Goal: Entertainment & Leisure: Browse casually

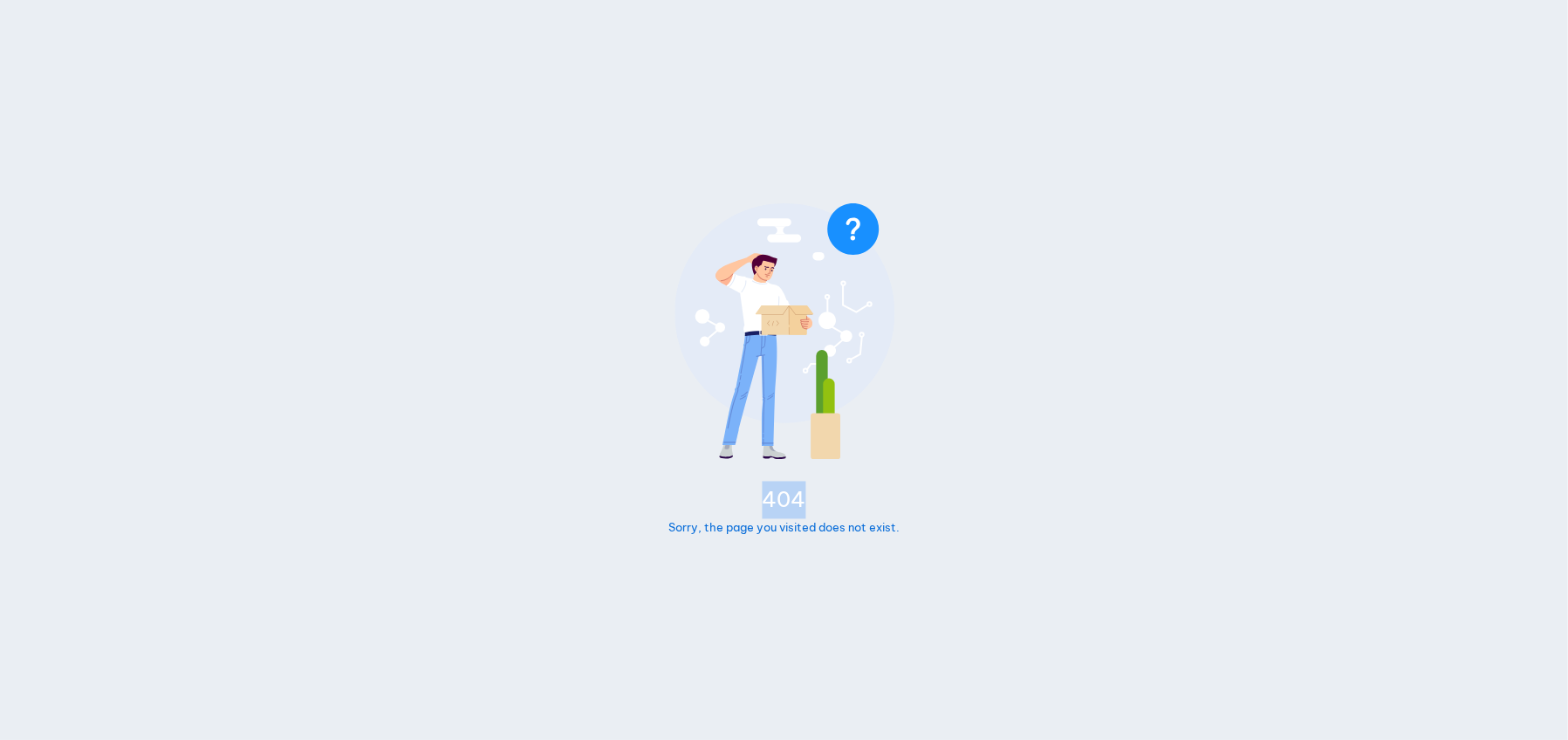
drag, startPoint x: 765, startPoint y: 499, endPoint x: 807, endPoint y: 505, distance: 42.4
click at [807, 505] on div "404" at bounding box center [784, 500] width 231 height 37
click at [929, 495] on body "404 Sorry, the page you visited does not exist." at bounding box center [784, 370] width 1568 height 740
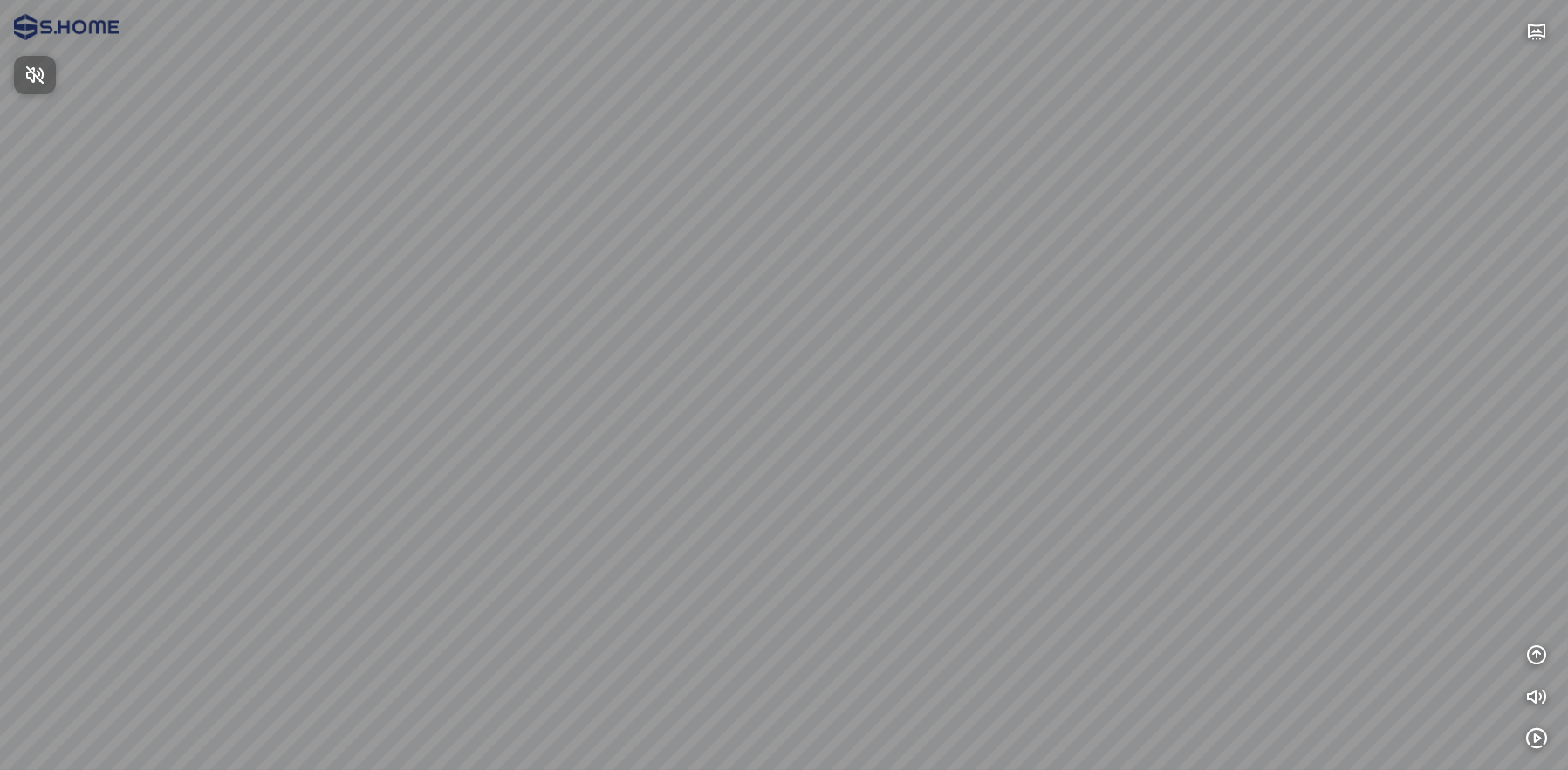
drag, startPoint x: 1057, startPoint y: 413, endPoint x: 850, endPoint y: 352, distance: 215.8
click at [633, 379] on div at bounding box center [784, 385] width 1568 height 770
drag, startPoint x: 1016, startPoint y: 384, endPoint x: 372, endPoint y: 383, distance: 644.0
click at [372, 383] on div at bounding box center [784, 385] width 1568 height 770
drag, startPoint x: 833, startPoint y: 404, endPoint x: 557, endPoint y: 407, distance: 276.0
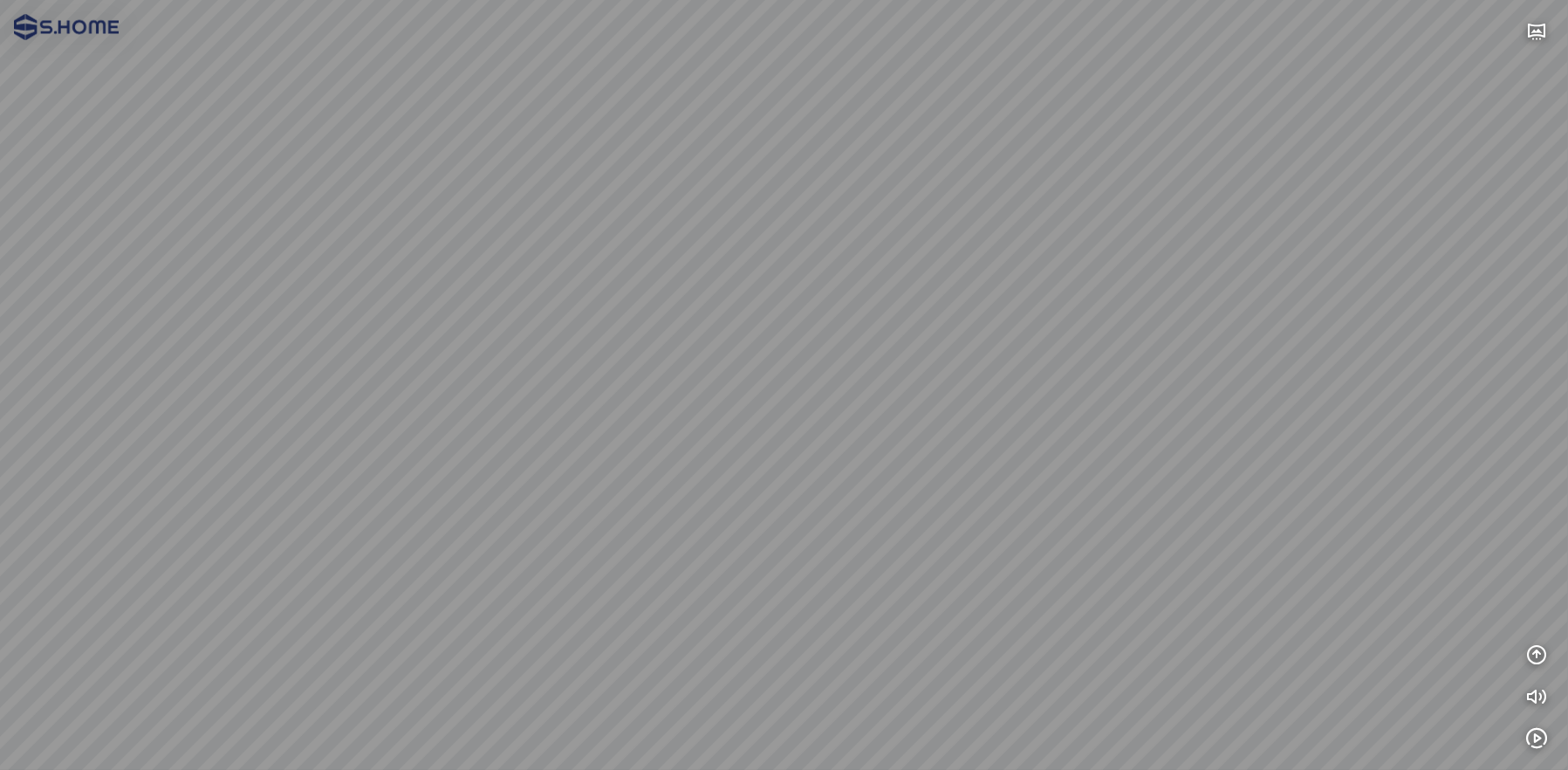
click at [557, 407] on div at bounding box center [784, 385] width 1568 height 770
click at [781, 625] on div at bounding box center [784, 385] width 1568 height 770
drag, startPoint x: 926, startPoint y: 422, endPoint x: 531, endPoint y: 302, distance: 412.8
click at [577, 337] on div at bounding box center [784, 385] width 1568 height 770
drag, startPoint x: 666, startPoint y: 349, endPoint x: 900, endPoint y: 355, distance: 234.1
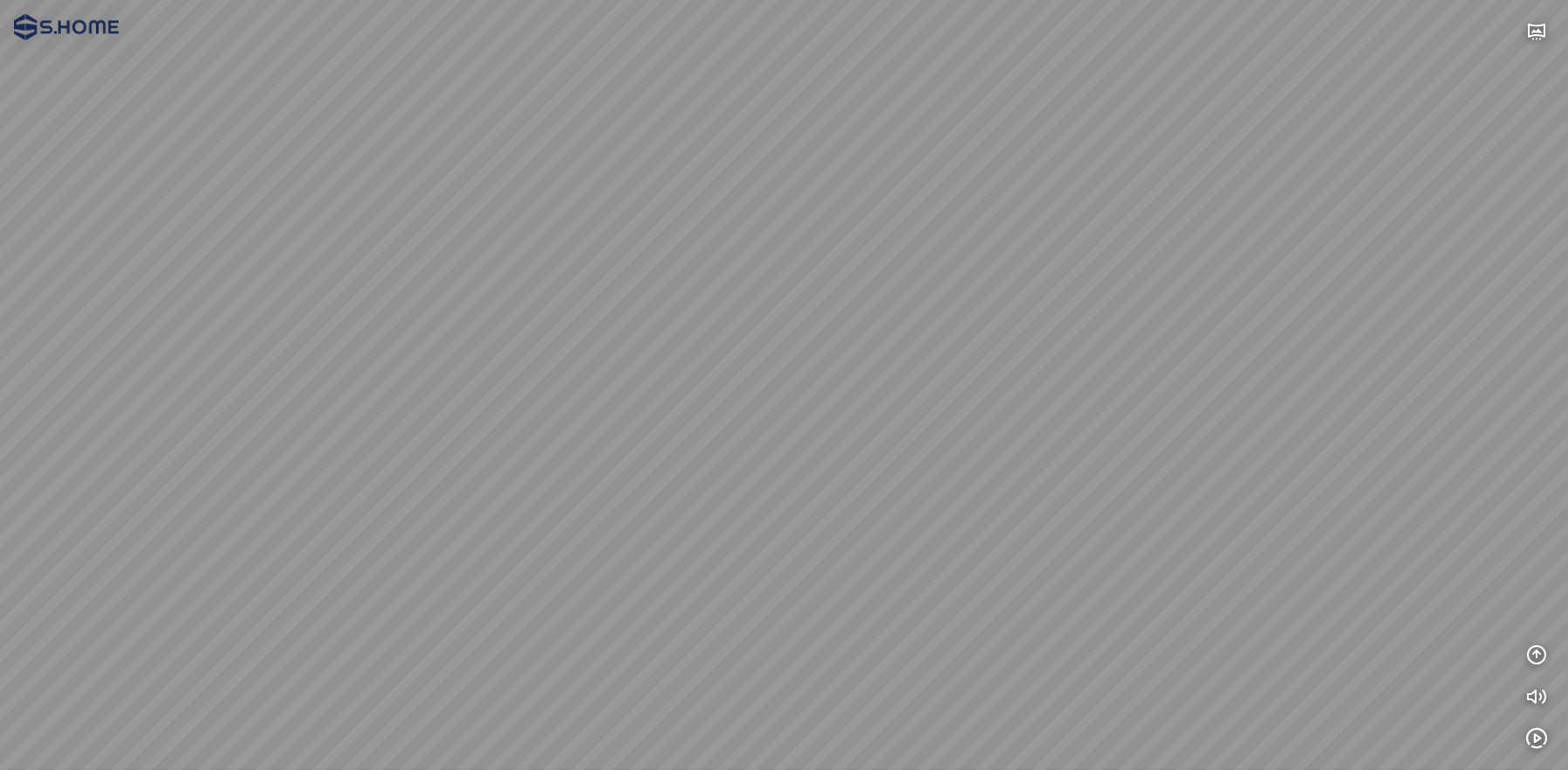
click at [866, 349] on div at bounding box center [784, 385] width 1568 height 770
drag, startPoint x: 749, startPoint y: 377, endPoint x: 809, endPoint y: 377, distance: 60.0
click at [809, 377] on div at bounding box center [784, 385] width 1568 height 770
drag, startPoint x: 716, startPoint y: 367, endPoint x: 841, endPoint y: 399, distance: 129.0
click at [841, 399] on div at bounding box center [784, 385] width 1568 height 770
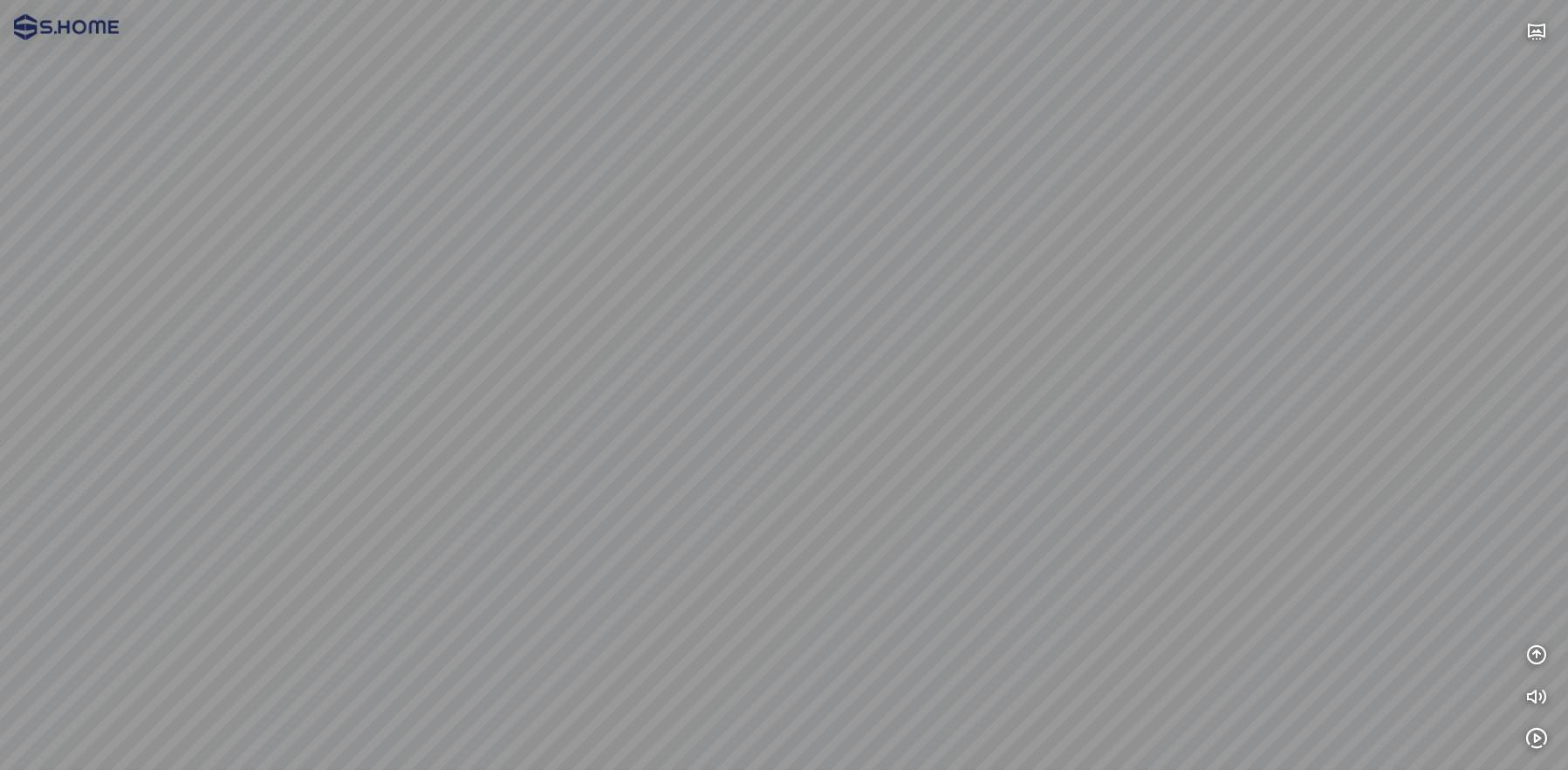
drag, startPoint x: 638, startPoint y: 410, endPoint x: 948, endPoint y: 402, distance: 310.1
click at [940, 406] on div at bounding box center [784, 385] width 1568 height 770
drag, startPoint x: 749, startPoint y: 416, endPoint x: 819, endPoint y: 412, distance: 70.1
click at [819, 412] on div at bounding box center [784, 385] width 1568 height 770
drag, startPoint x: 722, startPoint y: 394, endPoint x: 784, endPoint y: 358, distance: 71.7
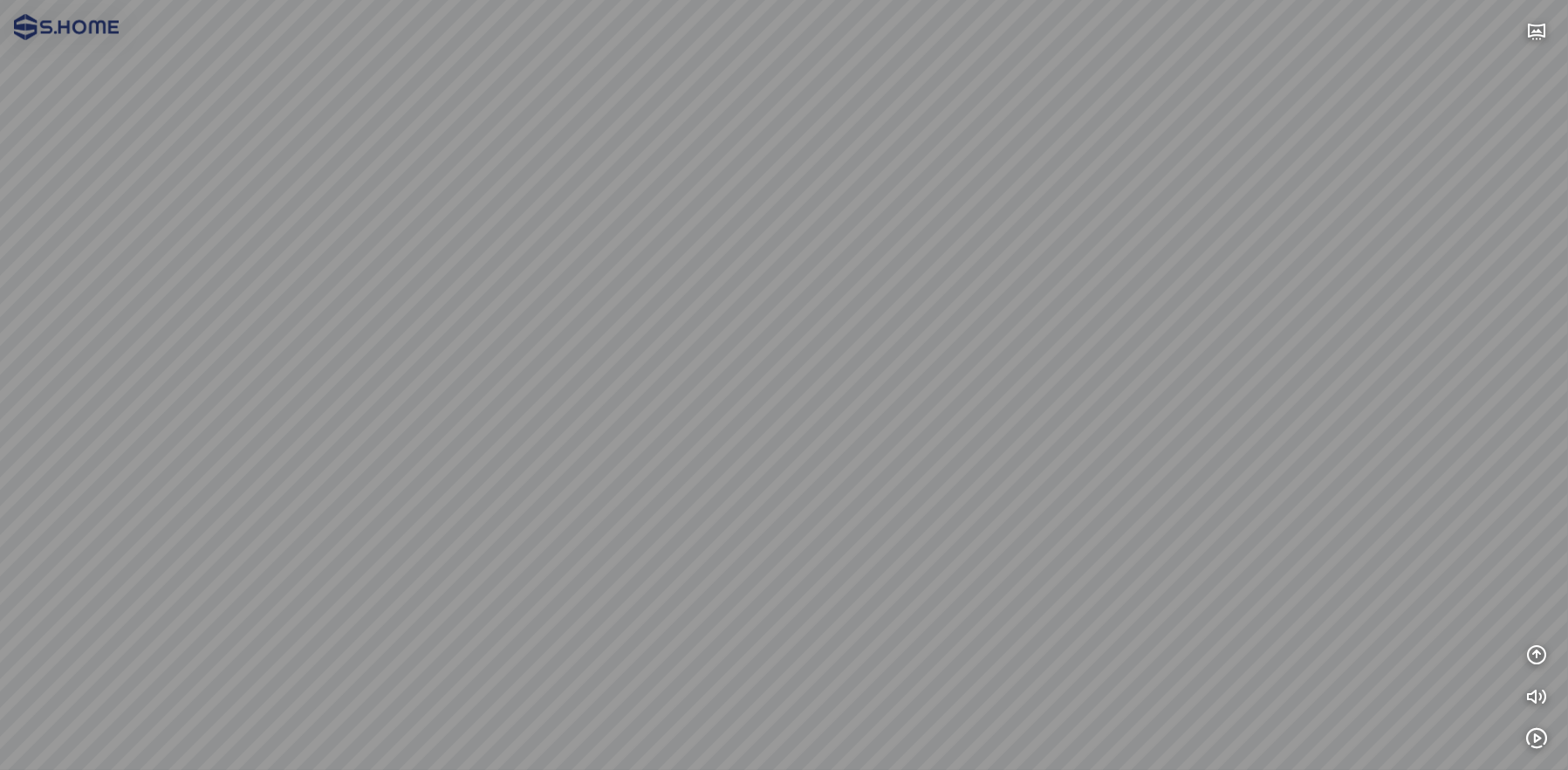
click at [784, 358] on div at bounding box center [784, 385] width 1568 height 770
click at [951, 542] on div at bounding box center [784, 385] width 1568 height 770
